Goal: Navigation & Orientation: Find specific page/section

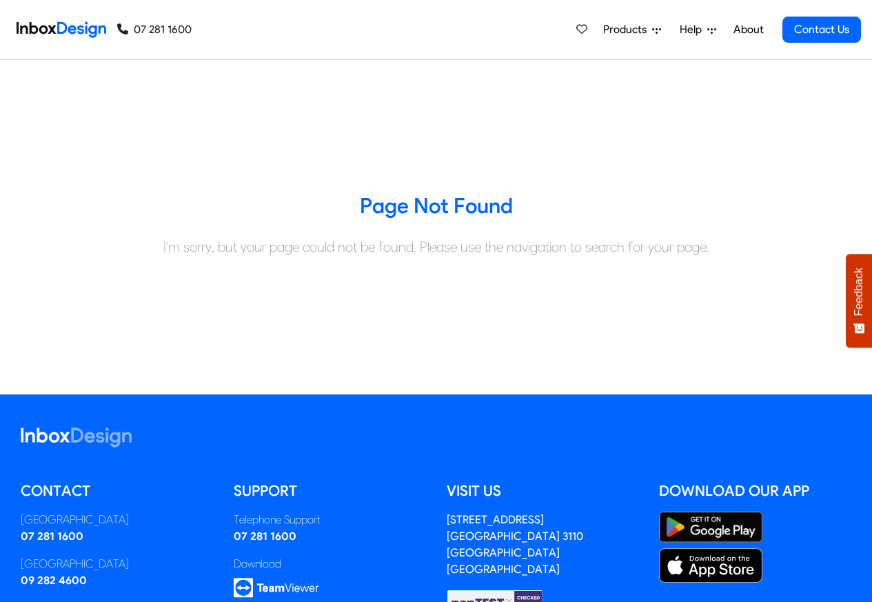
click at [634, 28] on span "Products" at bounding box center [627, 29] width 49 height 17
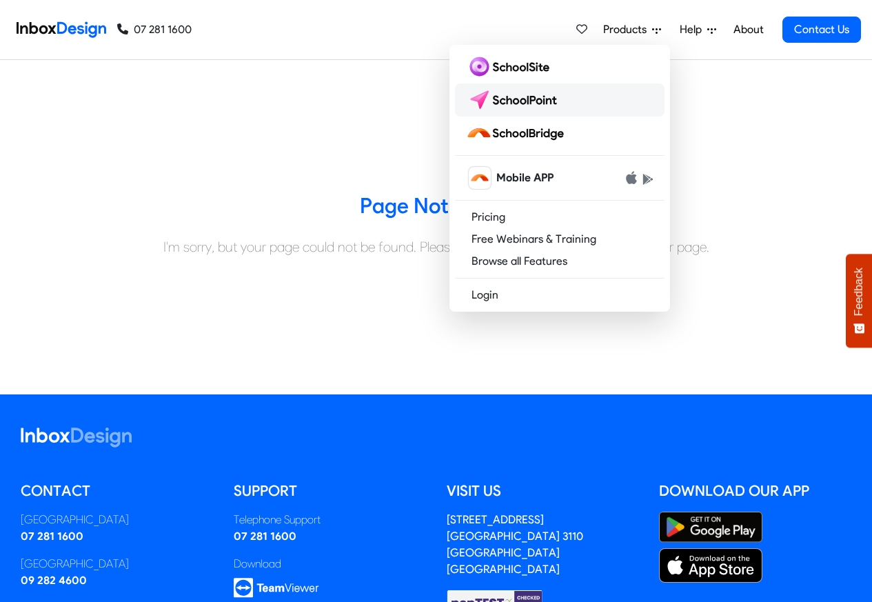
click at [510, 99] on img at bounding box center [514, 100] width 97 height 22
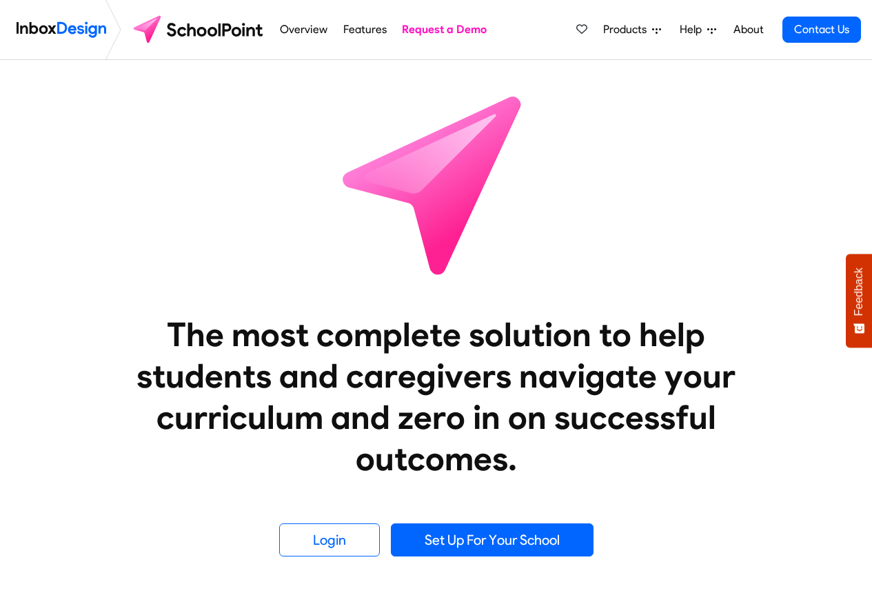
click at [200, 32] on img at bounding box center [199, 29] width 145 height 33
